Goal: Check status

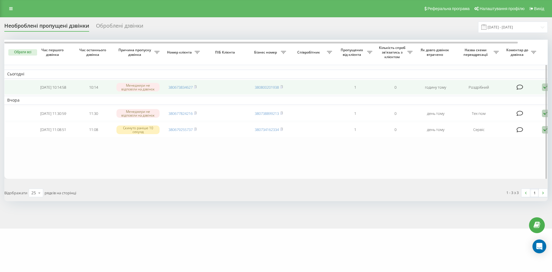
click at [198, 86] on td "380673834627" at bounding box center [183, 87] width 40 height 15
click at [196, 87] on rect at bounding box center [195, 87] width 2 height 3
